Goal: Find specific page/section: Find specific page/section

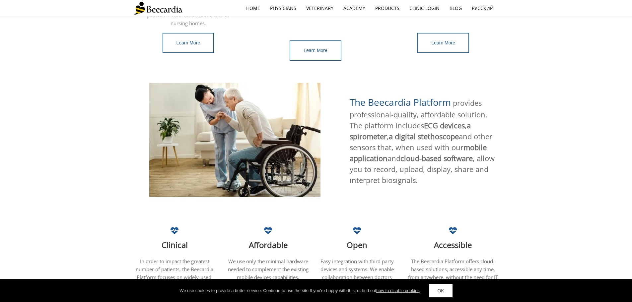
scroll to position [359, 0]
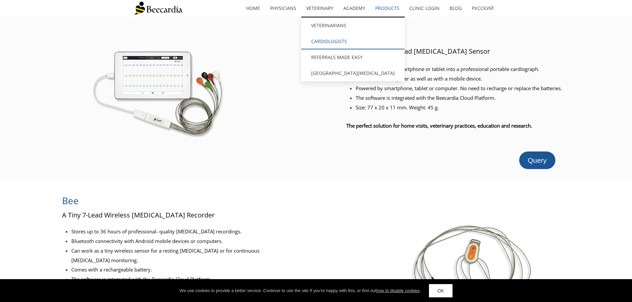
click at [319, 37] on link "Cardiologists" at bounding box center [353, 42] width 104 height 16
